Goal: Understand process/instructions

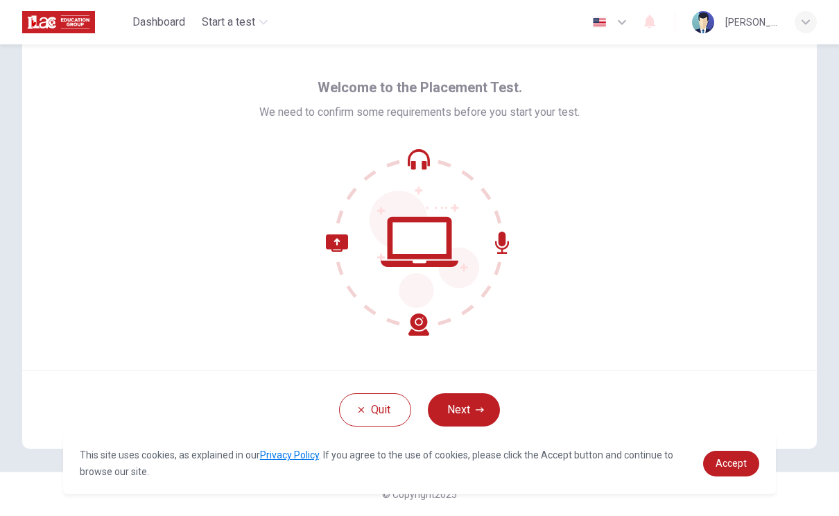
scroll to position [35, 0]
click at [482, 414] on button "Next" at bounding box center [464, 409] width 72 height 33
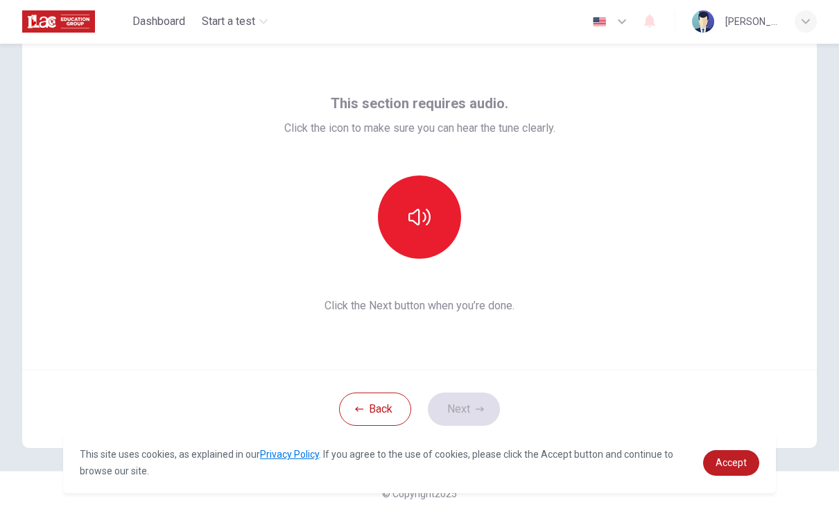
click at [422, 209] on icon "button" at bounding box center [419, 218] width 22 height 22
click at [481, 404] on button "Next" at bounding box center [464, 409] width 72 height 33
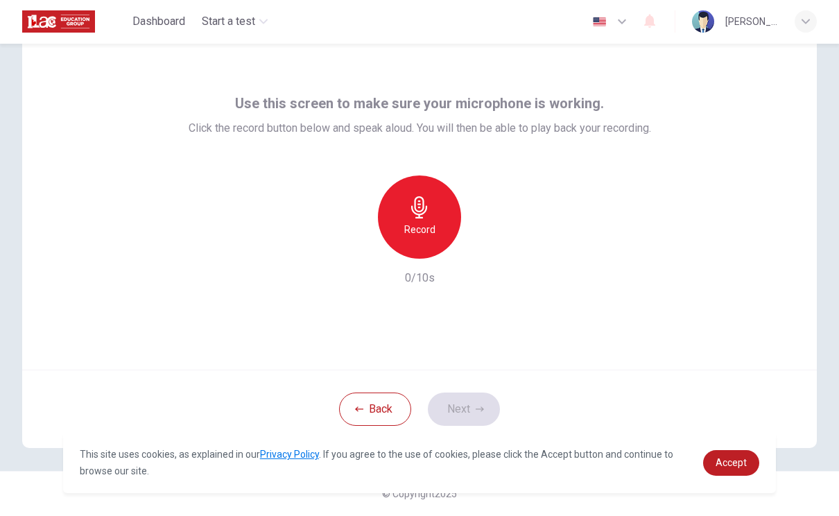
click at [426, 210] on icon "button" at bounding box center [419, 208] width 16 height 22
click at [483, 248] on icon "button" at bounding box center [484, 248] width 6 height 8
click at [487, 245] on icon "button" at bounding box center [483, 248] width 14 height 14
click at [491, 251] on div "button" at bounding box center [483, 248] width 22 height 22
click at [8, 54] on div "Use this screen to make sure your microphone is working. Click the record butto…" at bounding box center [419, 241] width 839 height 462
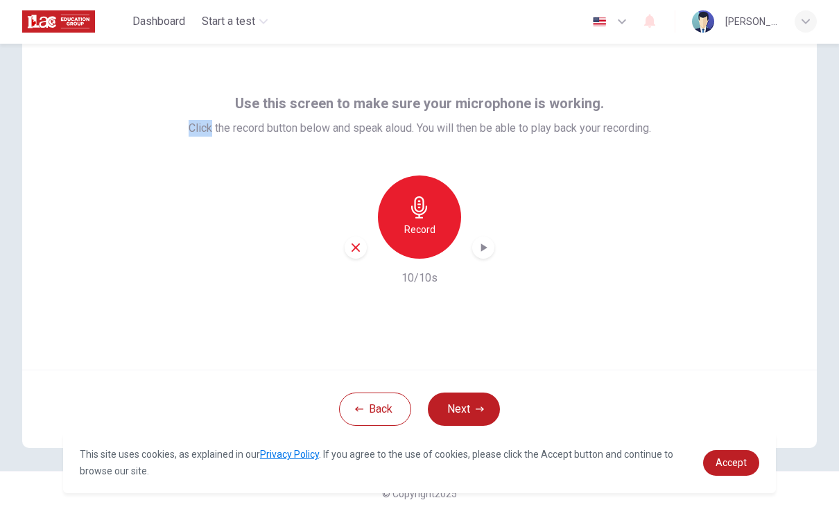
click at [8, 44] on div "Use this screen to make sure your microphone is working. Click the record butto…" at bounding box center [419, 241] width 839 height 462
click at [7, 48] on div "Use this screen to make sure your microphone is working. Click the record butto…" at bounding box center [419, 241] width 839 height 462
